Goal: Find specific page/section: Find specific page/section

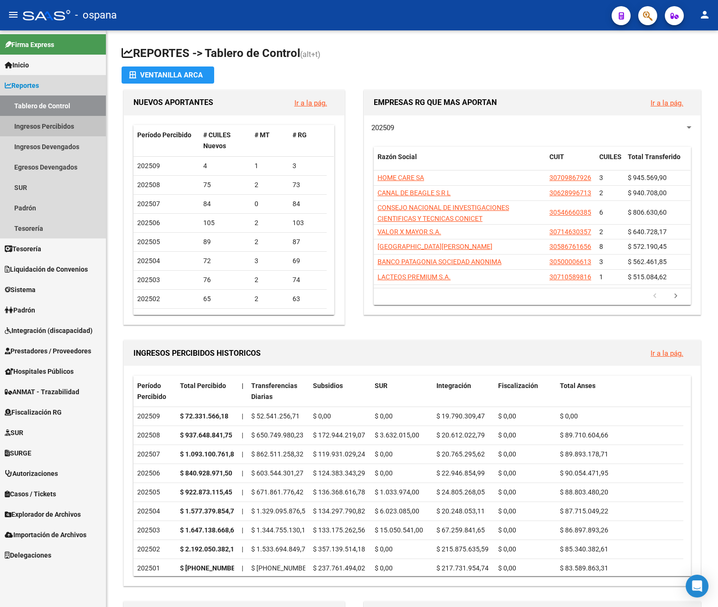
click at [57, 130] on link "Ingresos Percibidos" at bounding box center [53, 126] width 106 height 20
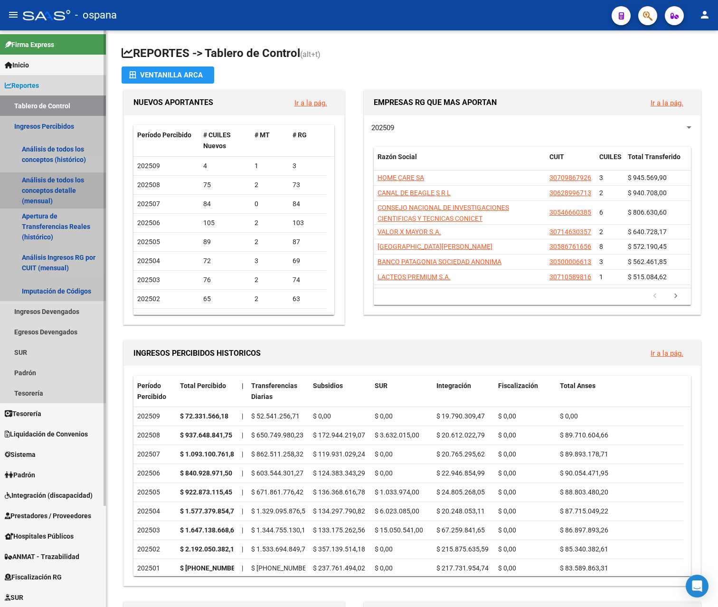
click at [72, 178] on link "Análisis de todos los conceptos detalle (mensual)" at bounding box center [53, 190] width 106 height 36
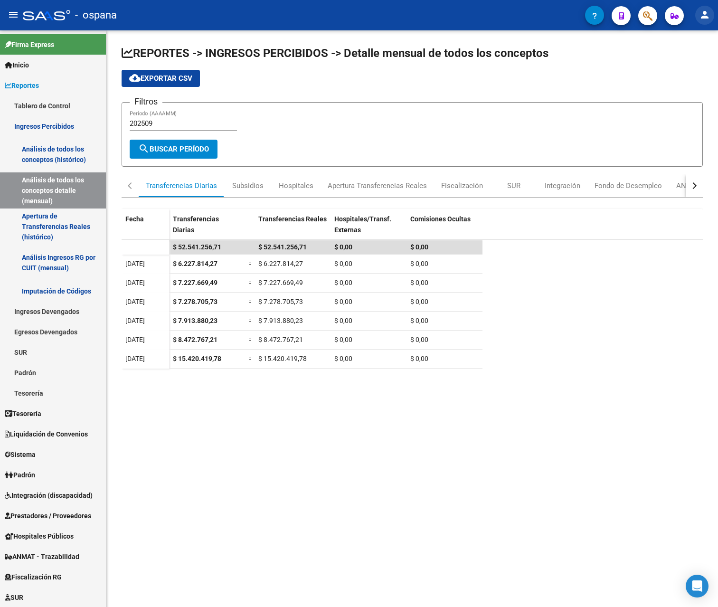
click at [704, 17] on mat-icon "person" at bounding box center [704, 14] width 11 height 11
click at [687, 60] on button "exit_to_app Salir" at bounding box center [685, 62] width 58 height 23
